Goal: Check status: Check status

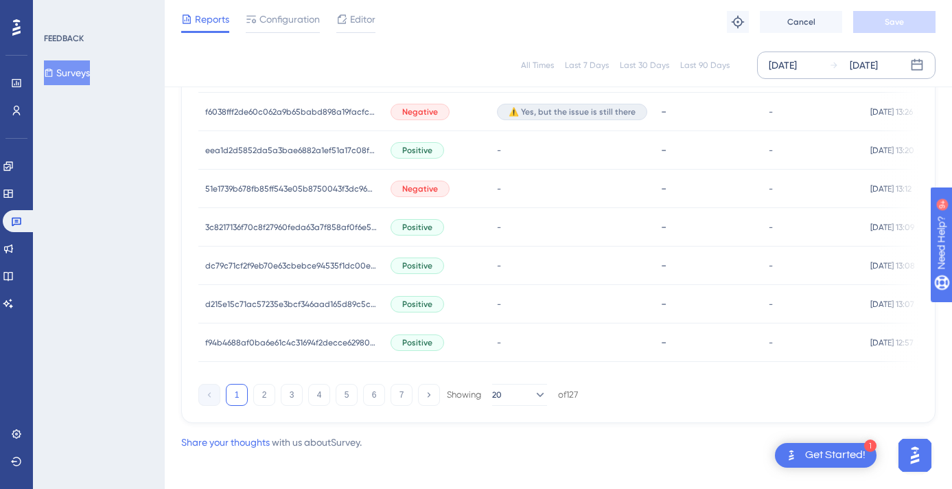
click at [878, 60] on div "[DATE]" at bounding box center [864, 65] width 28 height 16
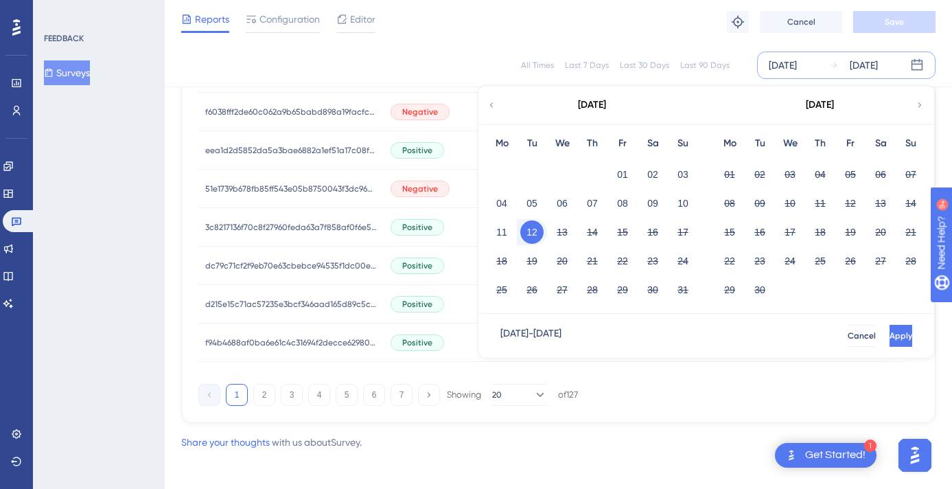
click at [890, 338] on span "Apply" at bounding box center [901, 335] width 23 height 11
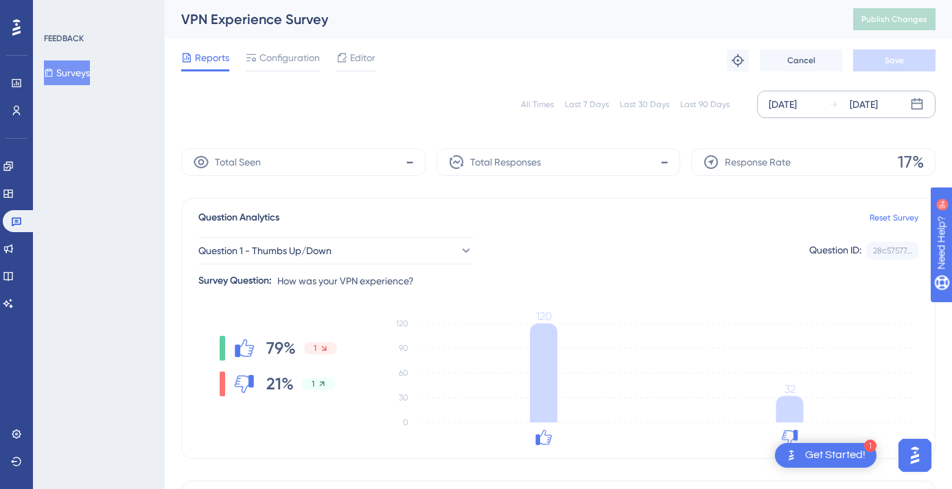
click at [869, 102] on div "[DATE]" at bounding box center [864, 104] width 28 height 16
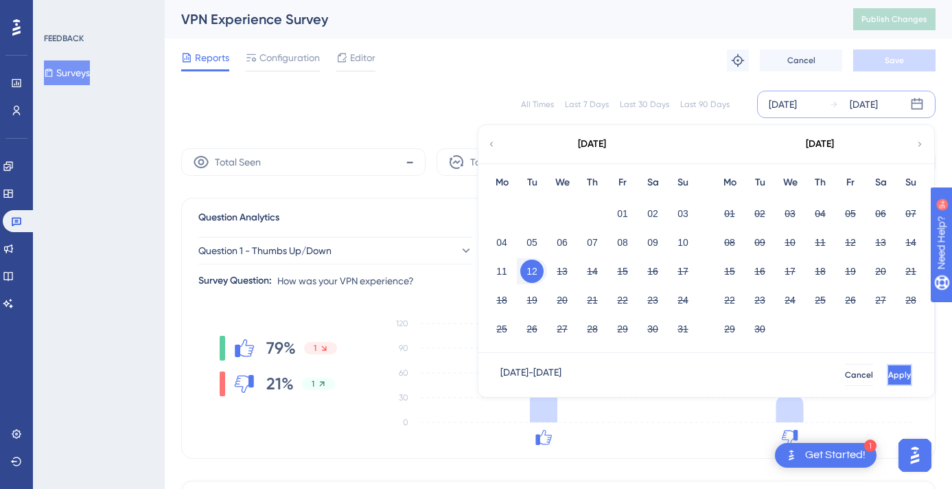
click at [888, 376] on span "Apply" at bounding box center [899, 374] width 23 height 11
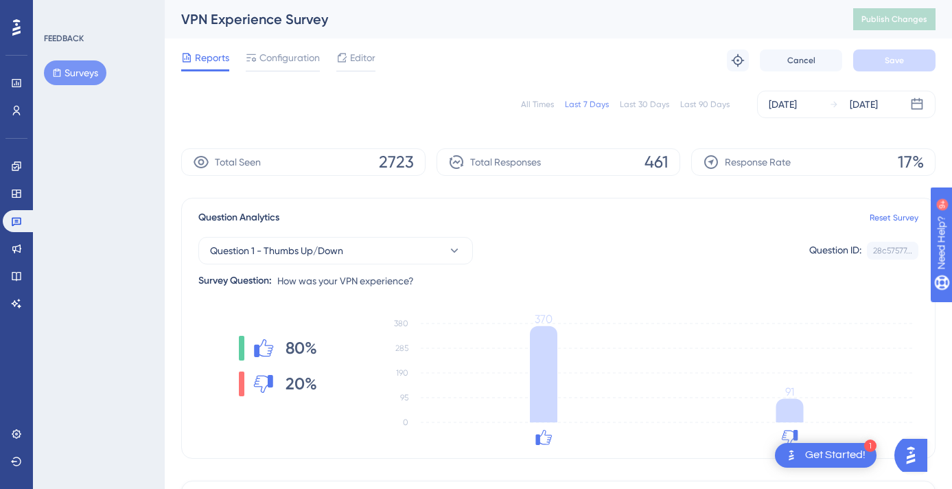
click at [878, 106] on div "[DATE]" at bounding box center [864, 104] width 28 height 16
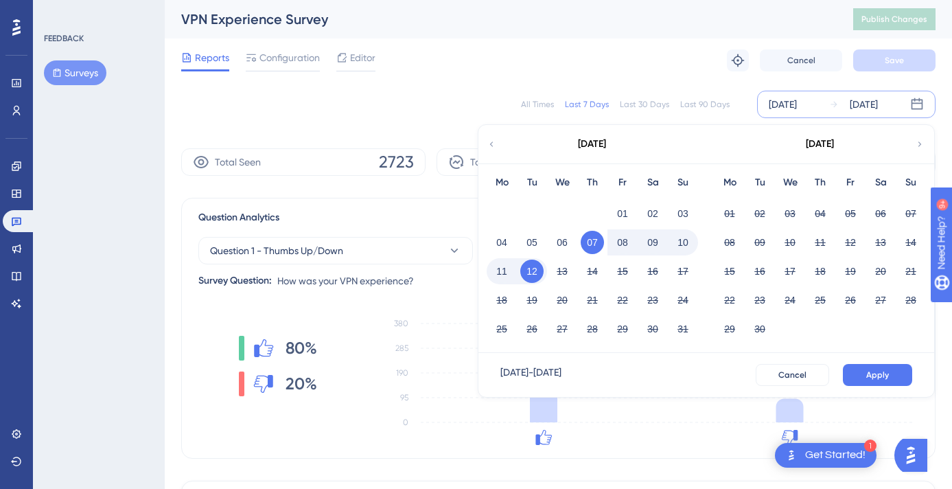
click at [537, 266] on button "12" at bounding box center [531, 271] width 23 height 23
click at [536, 268] on button "12" at bounding box center [531, 271] width 23 height 23
click at [892, 373] on button "Apply" at bounding box center [877, 375] width 69 height 22
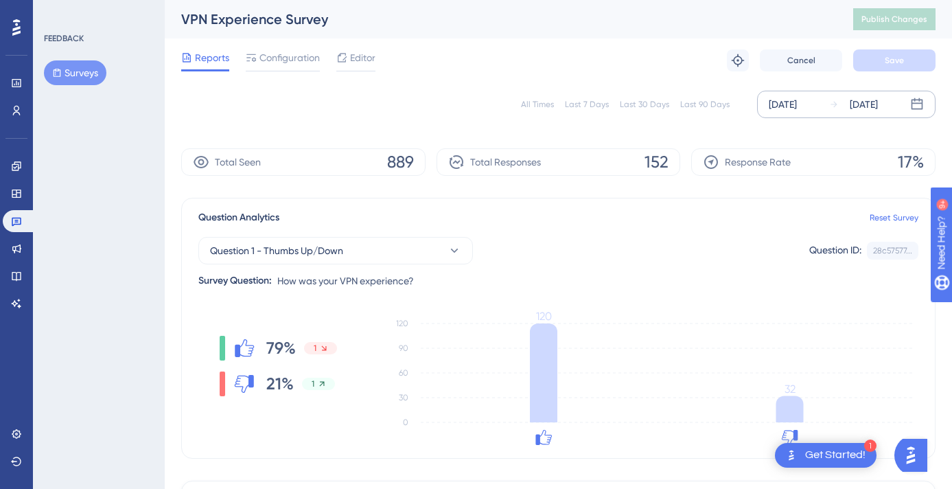
click at [876, 104] on div "[DATE]" at bounding box center [864, 104] width 28 height 16
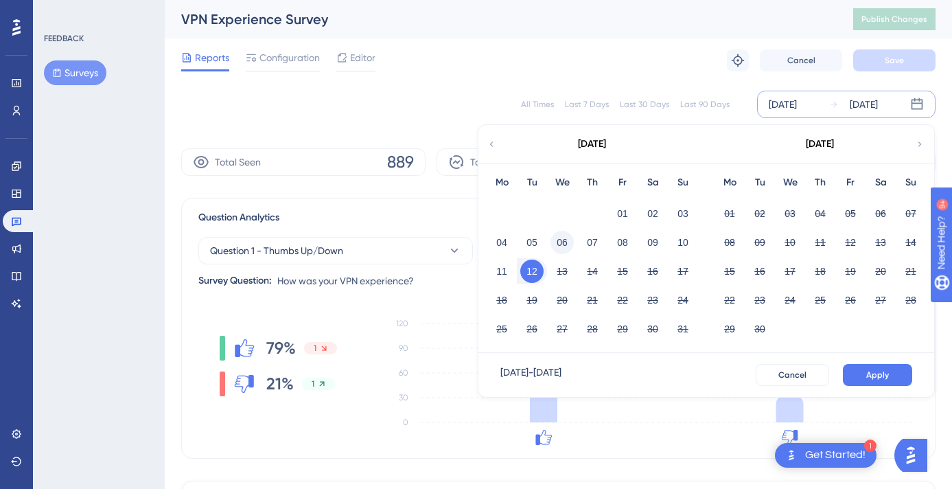
click at [563, 238] on button "06" at bounding box center [562, 242] width 23 height 23
click at [862, 374] on button "Apply" at bounding box center [877, 375] width 69 height 22
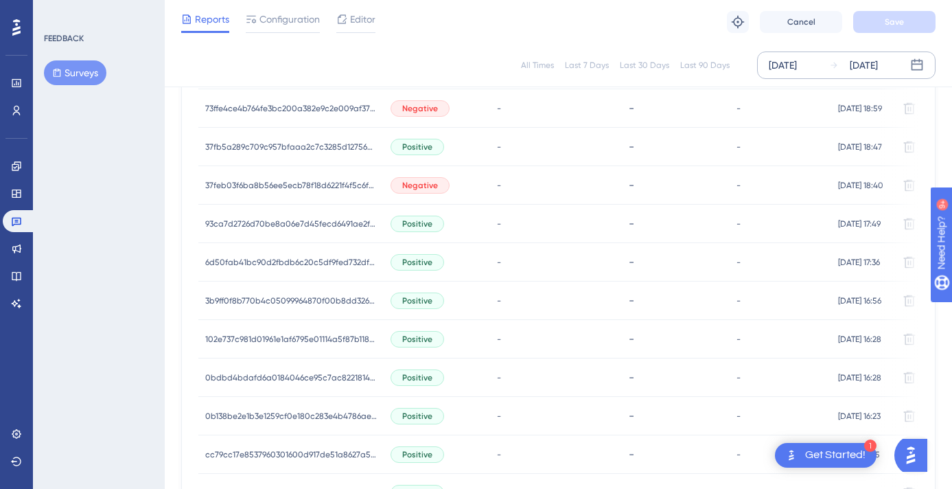
scroll to position [973, 0]
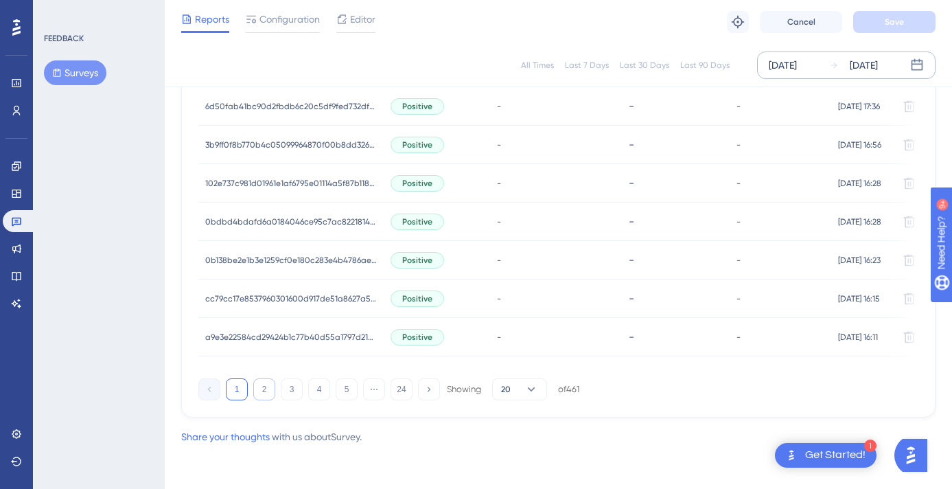
click at [261, 387] on button "2" at bounding box center [264, 389] width 22 height 22
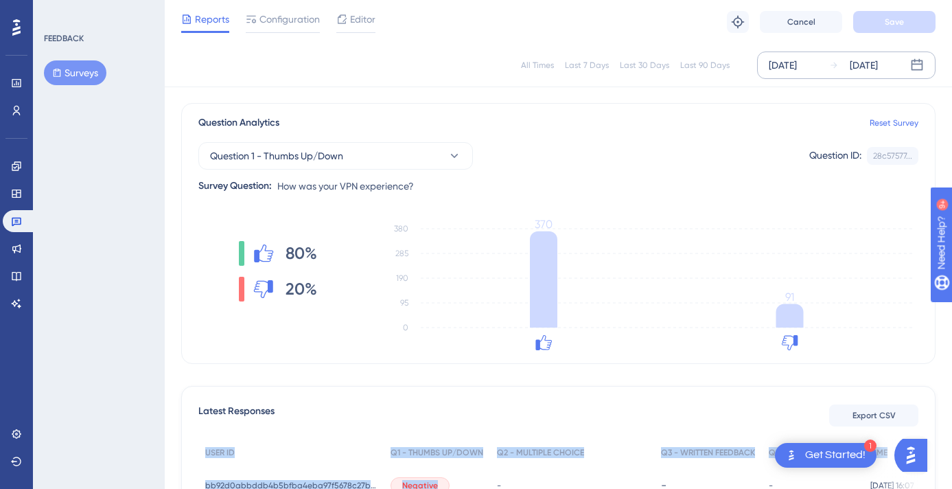
scroll to position [193, 0]
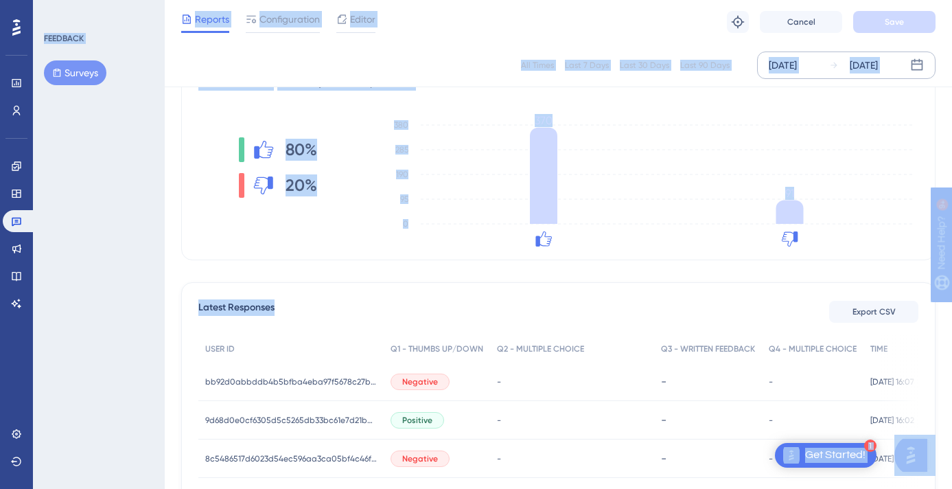
drag, startPoint x: 474, startPoint y: 427, endPoint x: 533, endPoint y: 507, distance: 99.1
